Goal: Information Seeking & Learning: Learn about a topic

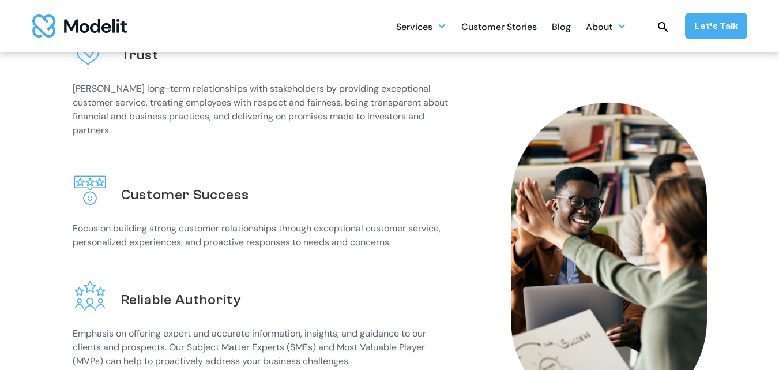
scroll to position [360, 0]
click at [428, 17] on div "Services" at bounding box center [414, 28] width 36 height 22
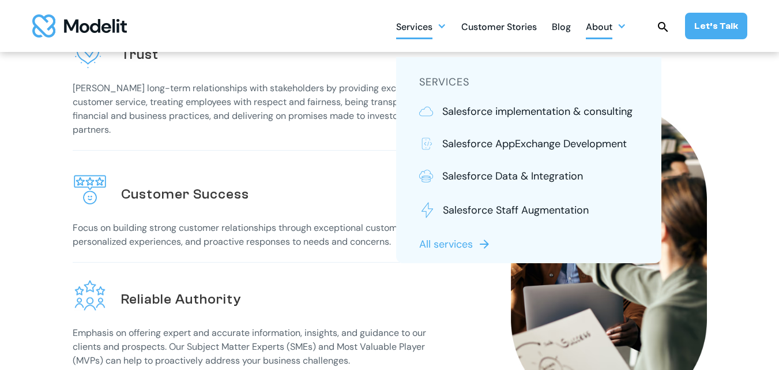
click at [607, 31] on div "About" at bounding box center [599, 28] width 27 height 22
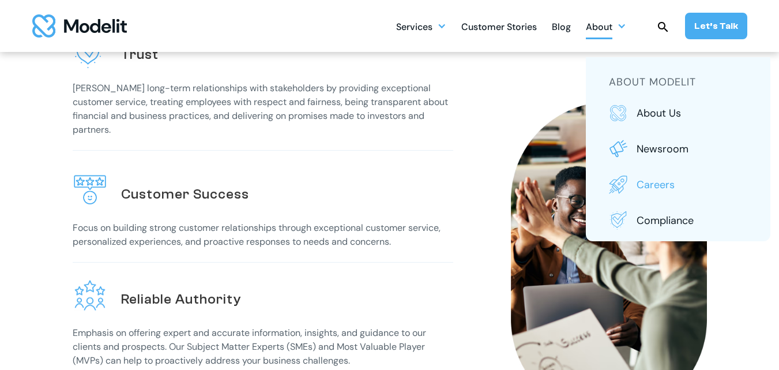
click at [648, 178] on p "Careers" at bounding box center [691, 184] width 111 height 15
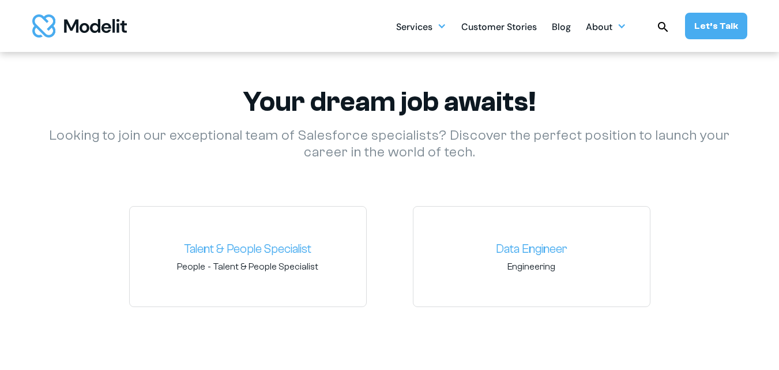
scroll to position [1657, 0]
click at [292, 265] on span "Talent & People Specialist" at bounding box center [265, 265] width 105 height 13
click at [243, 250] on link "Talent & People Specialist" at bounding box center [248, 248] width 218 height 18
